Goal: Transaction & Acquisition: Purchase product/service

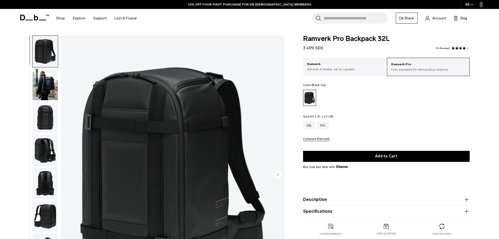
click at [46, 83] on img "button" at bounding box center [45, 84] width 25 height 31
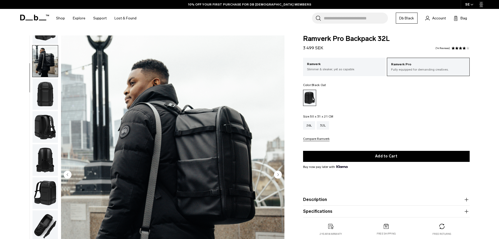
scroll to position [33, 0]
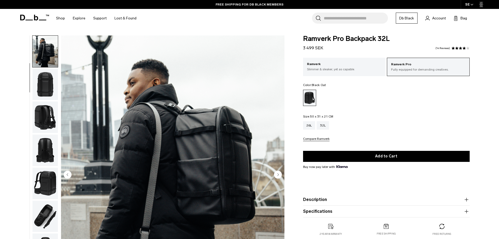
click at [47, 114] on img "button" at bounding box center [45, 116] width 25 height 31
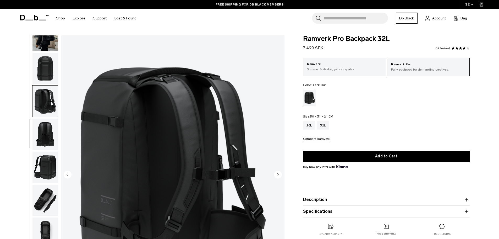
scroll to position [50, 0]
click at [48, 139] on img "button" at bounding box center [45, 133] width 25 height 31
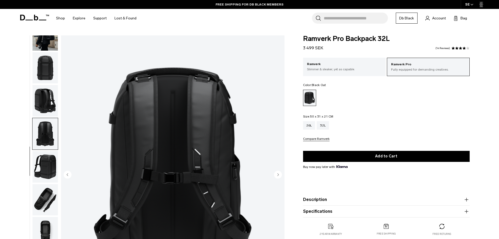
click at [47, 155] on img "button" at bounding box center [45, 166] width 25 height 31
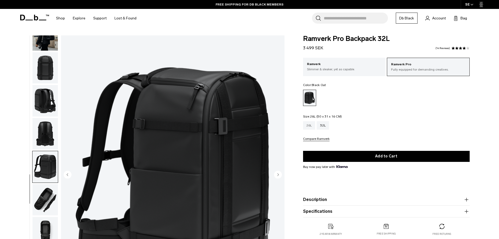
click at [312, 126] on div "26L" at bounding box center [309, 125] width 12 height 8
